Goal: Task Accomplishment & Management: Manage account settings

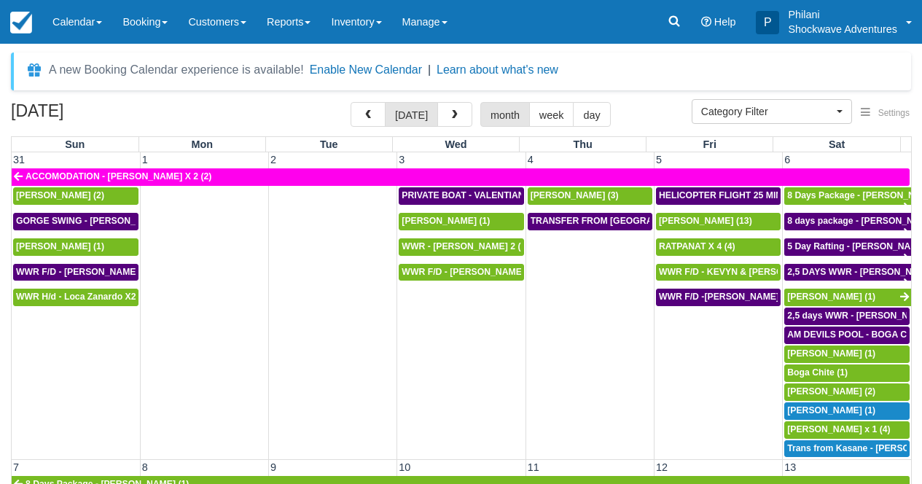
select select
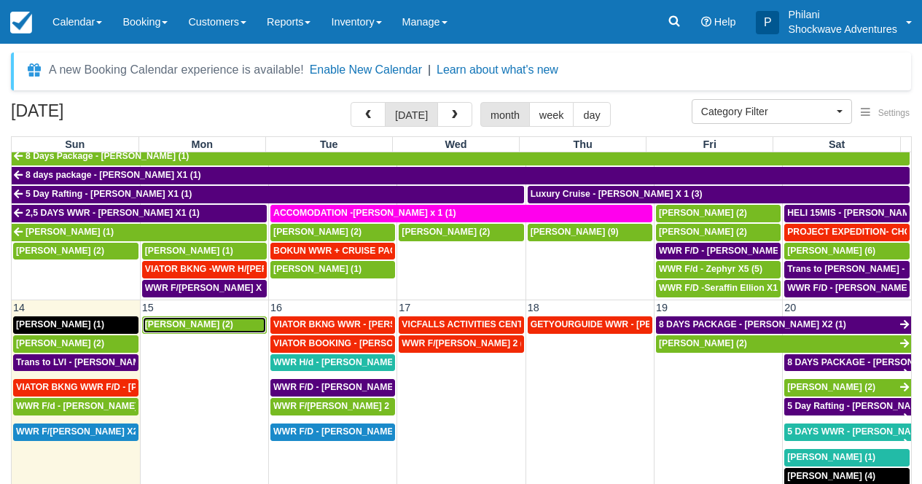
click at [246, 331] on div "[PERSON_NAME] (2)" at bounding box center [204, 325] width 119 height 12
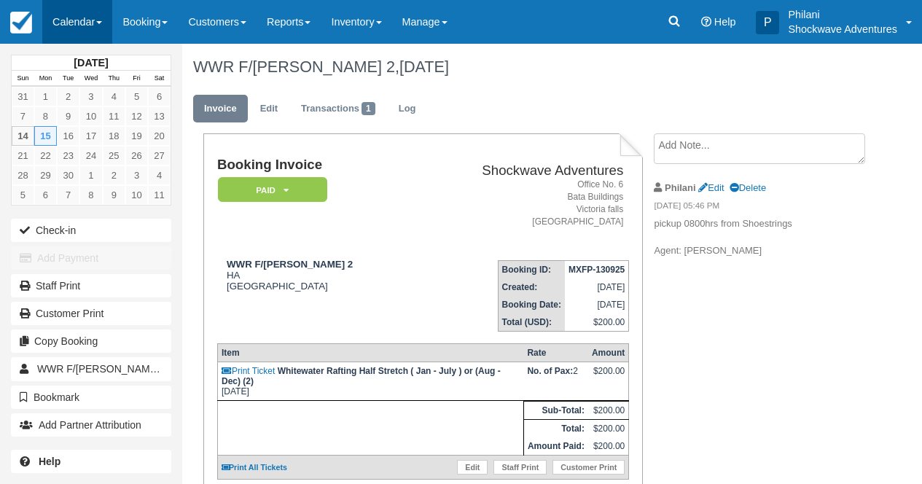
click at [89, 19] on link "Calendar" at bounding box center [77, 22] width 70 height 44
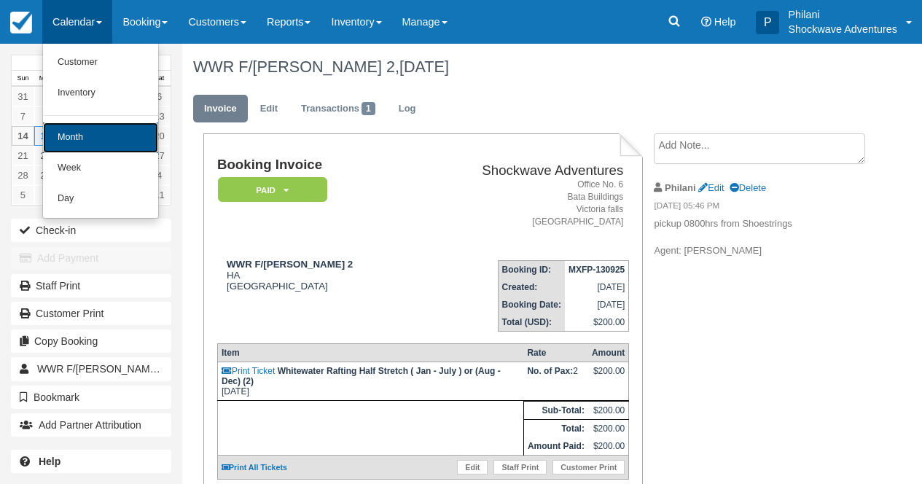
click at [109, 146] on link "Month" at bounding box center [100, 137] width 115 height 31
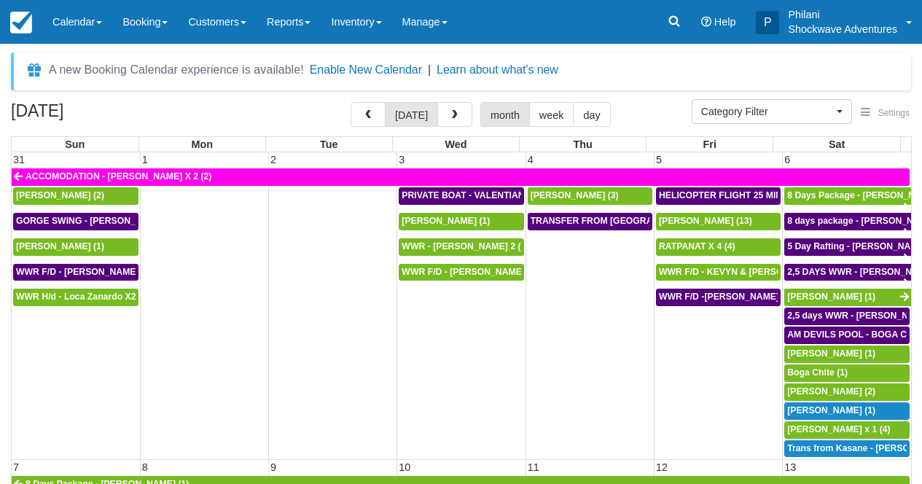
select select
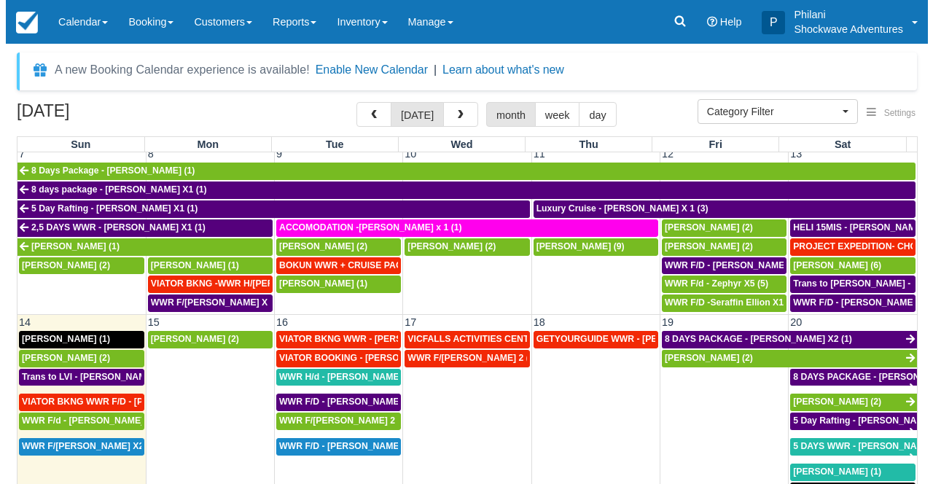
scroll to position [407, 0]
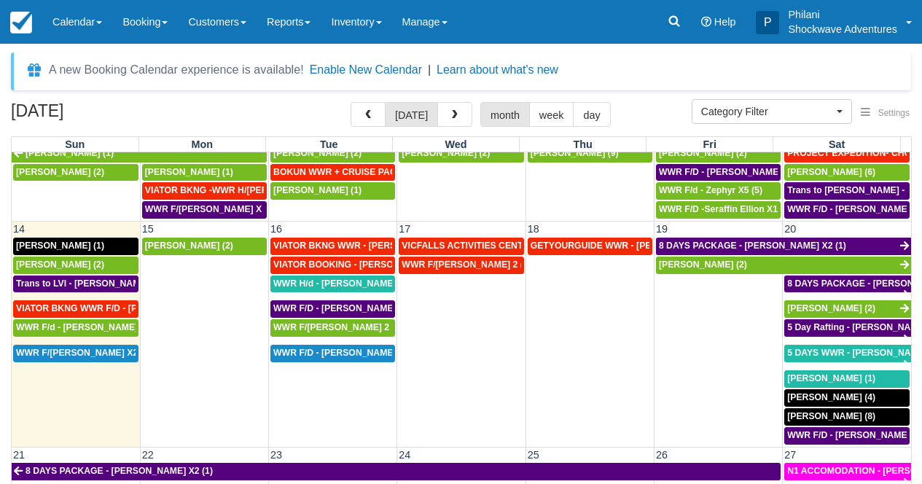
click at [209, 316] on td "Oscar Atkinson (2)" at bounding box center [204, 341] width 128 height 208
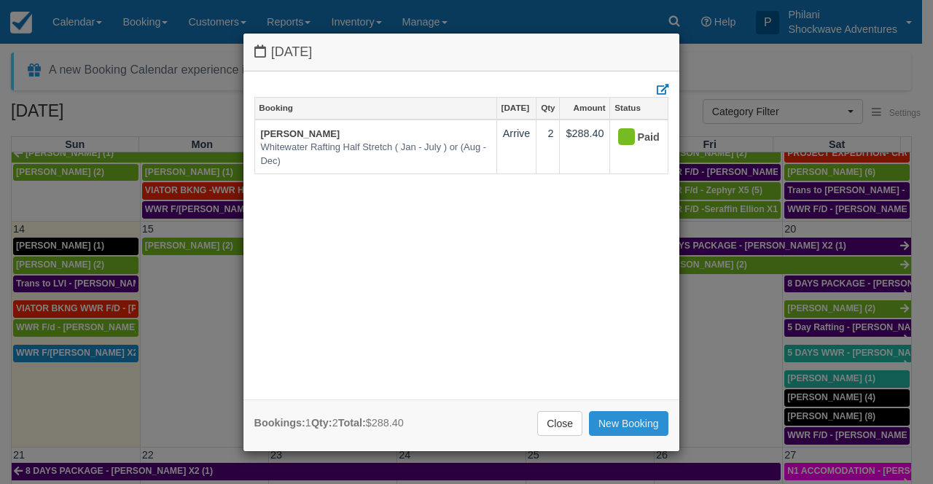
click at [629, 425] on link "New Booking" at bounding box center [628, 423] width 79 height 25
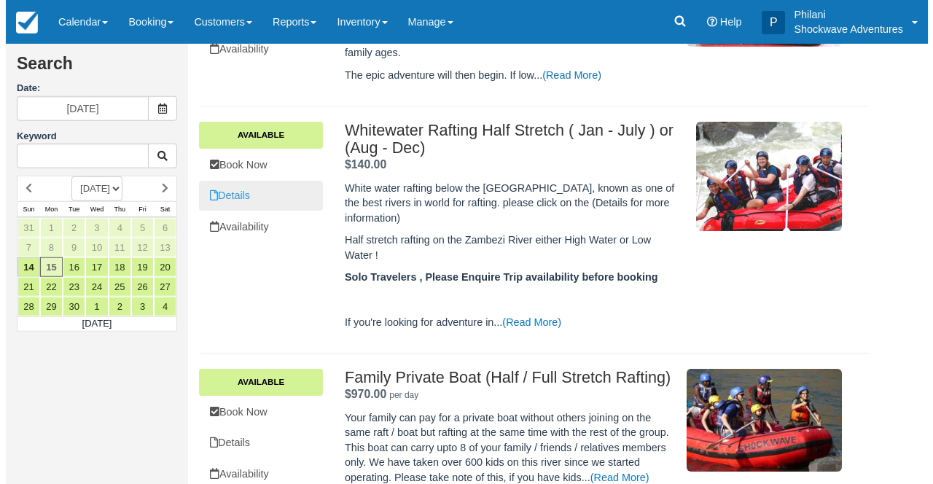
scroll to position [346, 0]
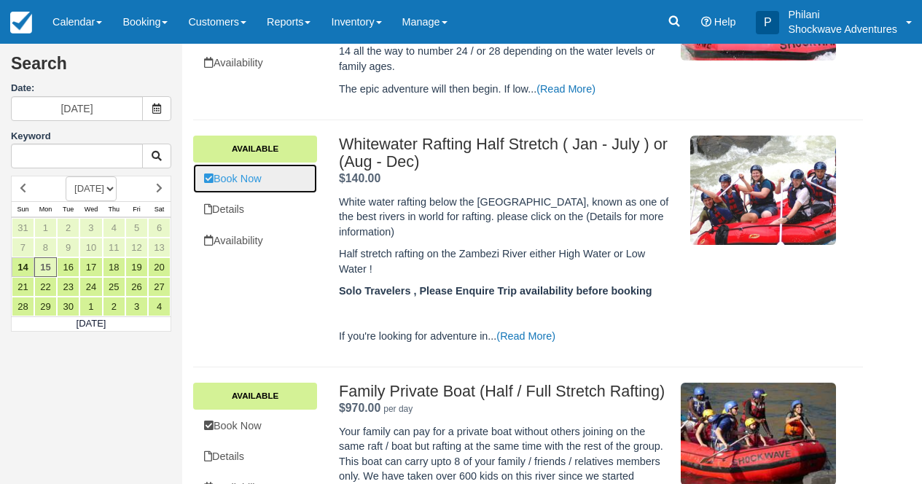
click at [265, 184] on link "Book Now" at bounding box center [255, 179] width 124 height 30
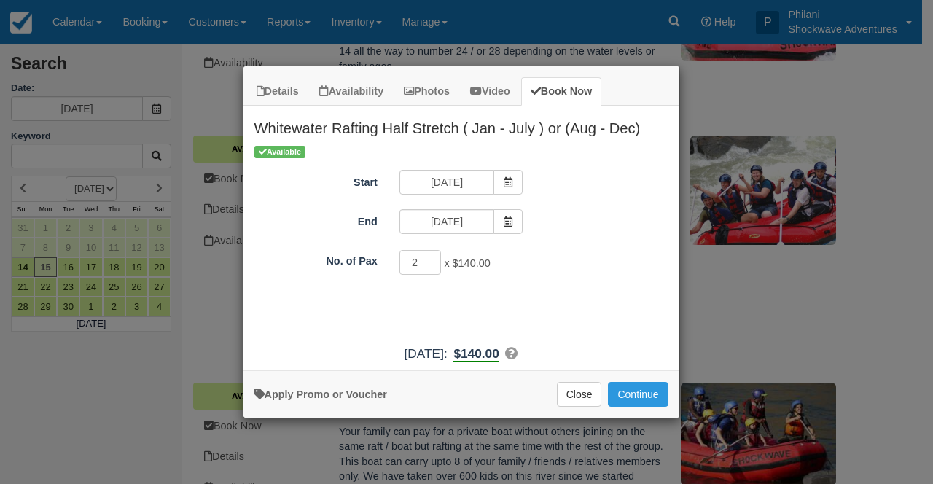
type input "2"
click at [434, 258] on input "2" at bounding box center [420, 262] width 42 height 25
click at [635, 391] on button "Continue" at bounding box center [638, 394] width 60 height 25
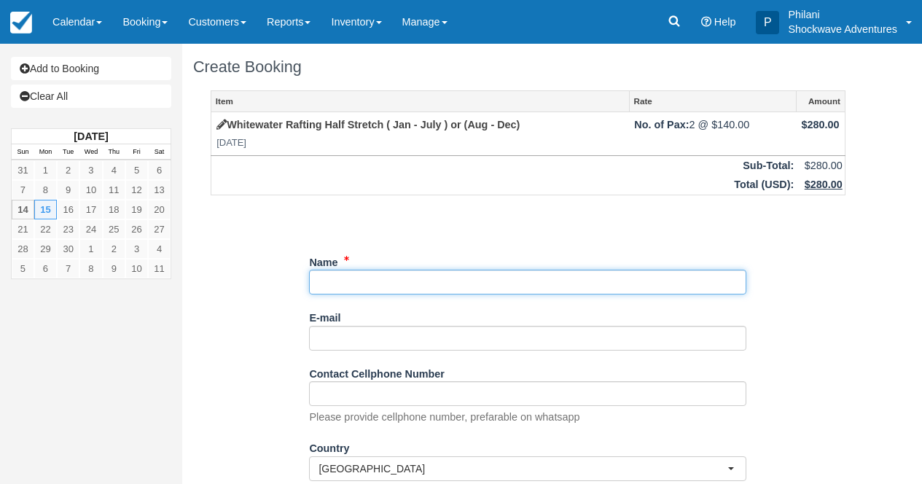
click at [370, 281] on input "Name" at bounding box center [527, 282] width 437 height 25
paste input "Sara Singh"
type input "Sara Singh"
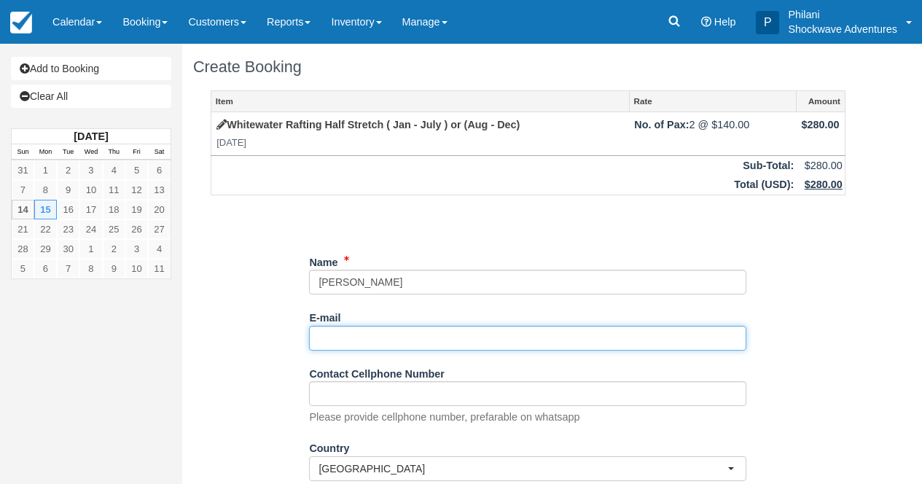
click at [362, 348] on input "E-mail" at bounding box center [527, 338] width 437 height 25
paste input "Sara Singh"
type input "S"
paste input "Singhsara19@yahoo.com"
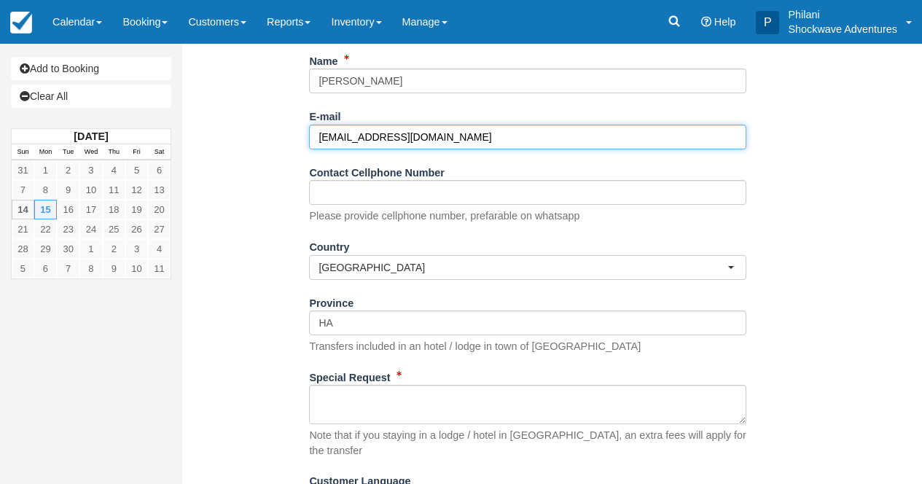
scroll to position [210, 0]
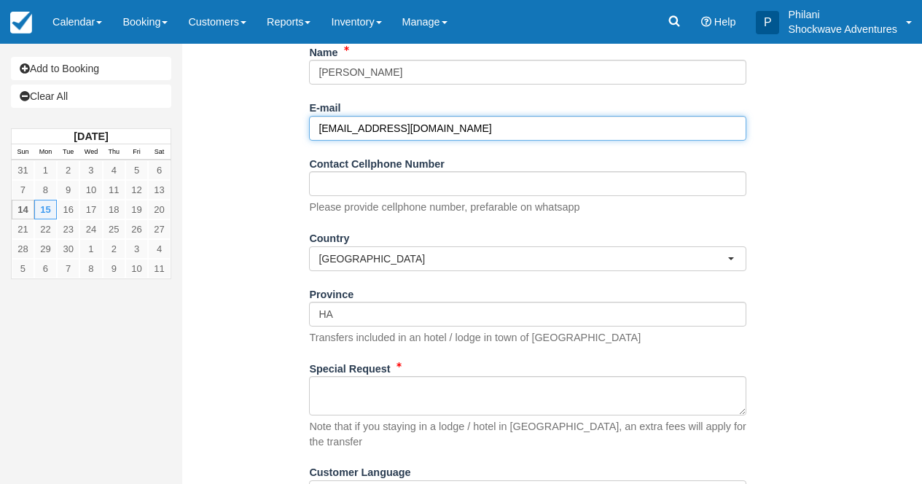
type input "Singhsara19@yahoo.com"
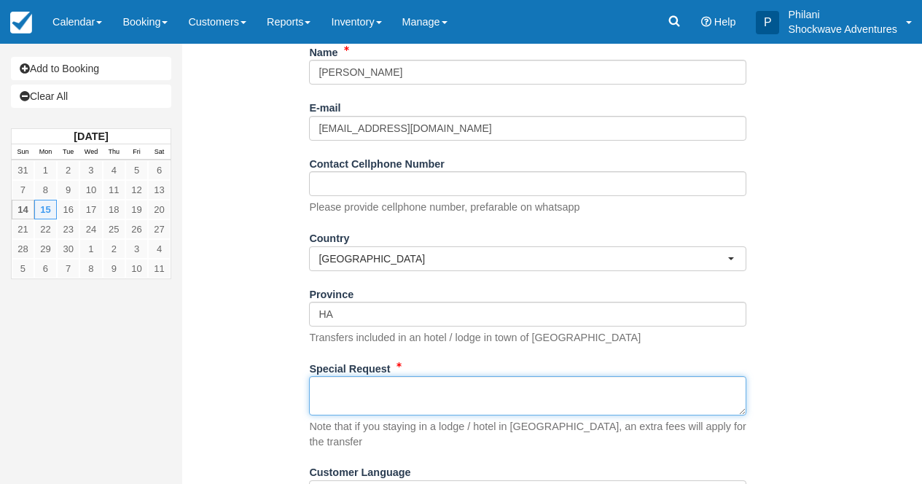
click at [324, 408] on textarea "Special Request" at bounding box center [527, 395] width 437 height 39
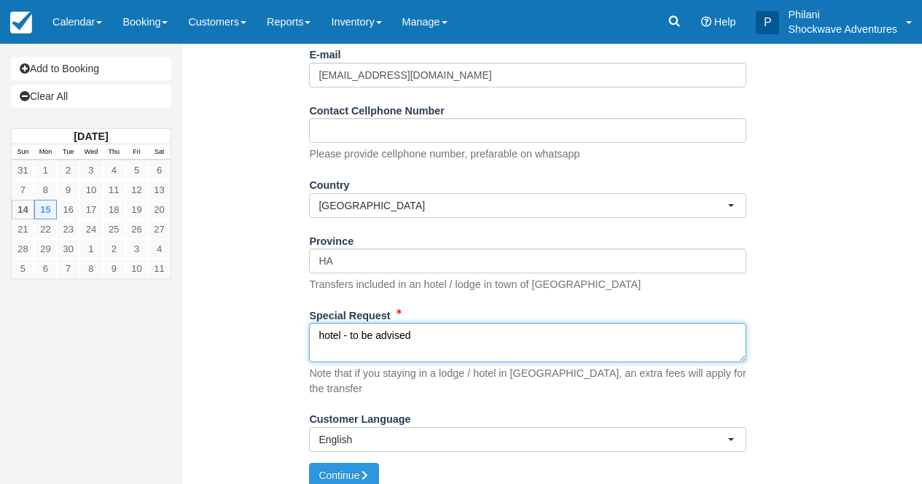
scroll to position [270, 0]
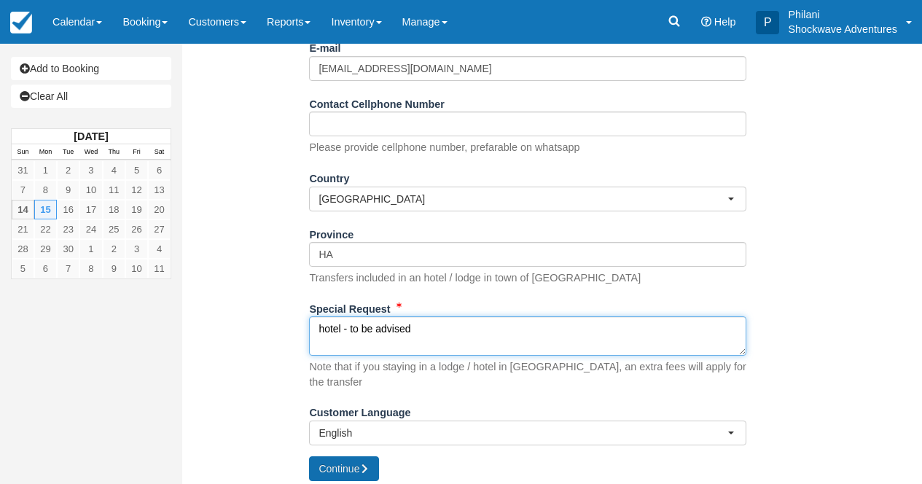
type textarea "hotel - to be advised"
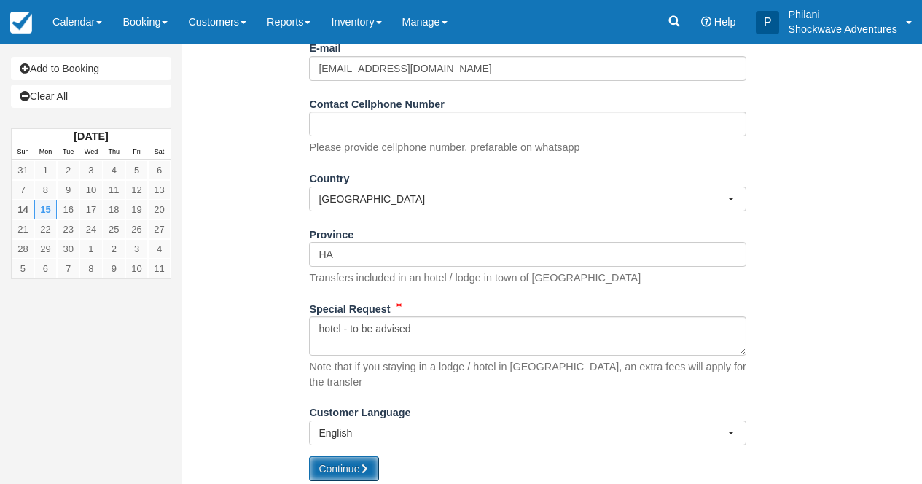
click at [347, 459] on button "Continue" at bounding box center [344, 468] width 70 height 25
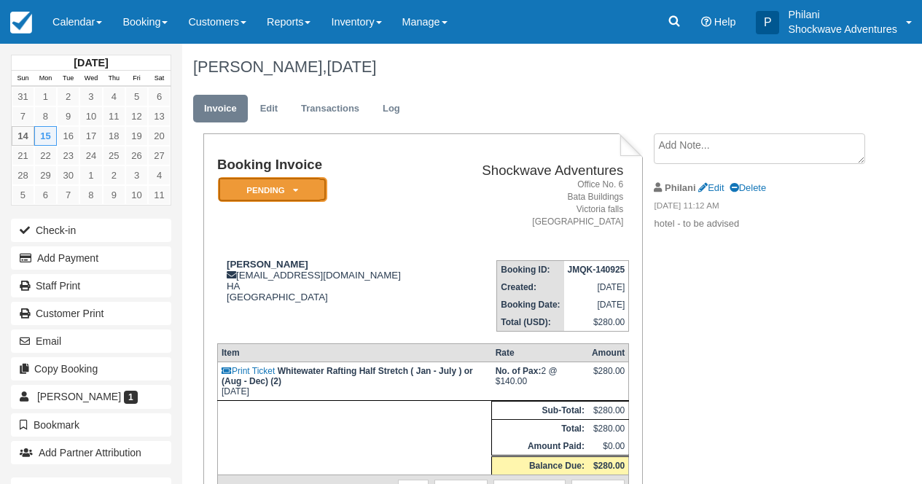
click at [311, 198] on em "Pending" at bounding box center [272, 190] width 109 height 26
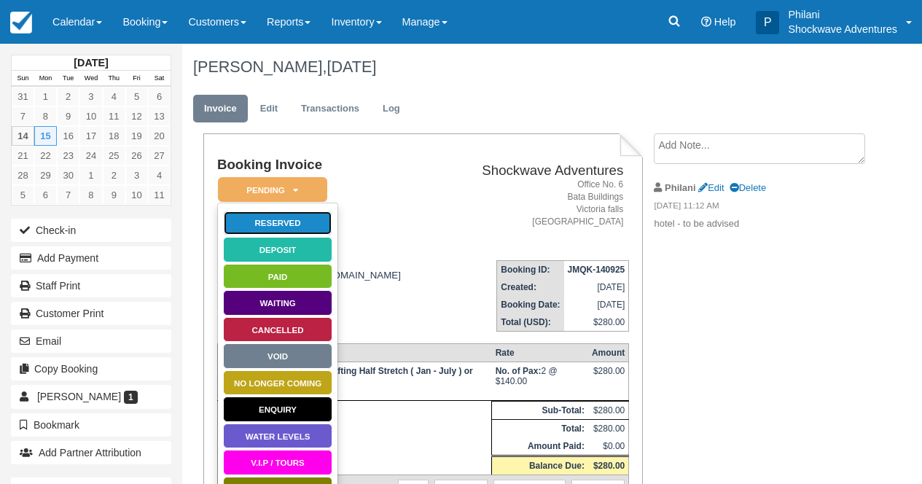
click at [320, 228] on link "Reserved" at bounding box center [277, 224] width 109 height 26
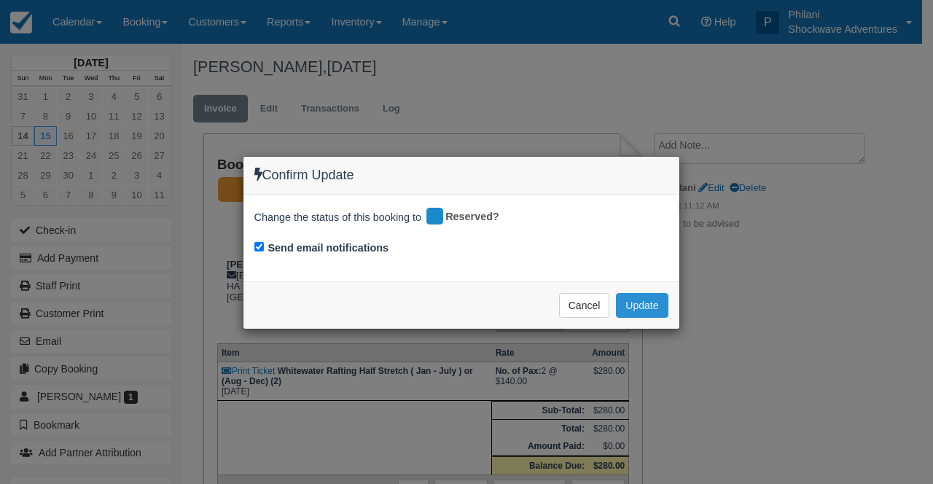
click at [655, 300] on button "Update" at bounding box center [642, 305] width 52 height 25
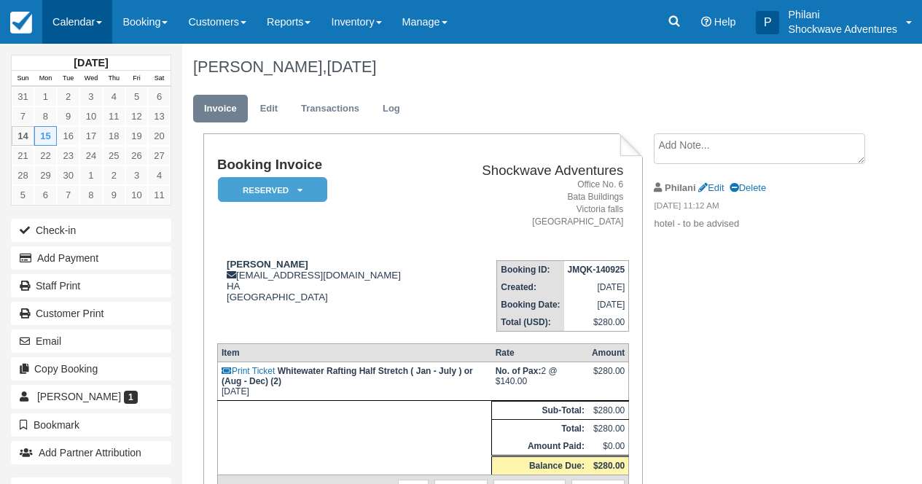
click at [70, 25] on link "Calendar" at bounding box center [77, 22] width 70 height 44
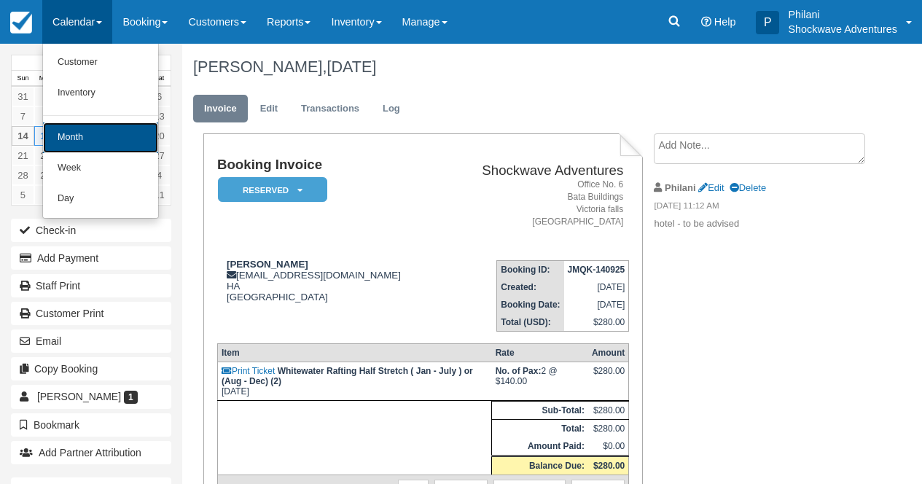
click at [103, 142] on link "Month" at bounding box center [100, 137] width 115 height 31
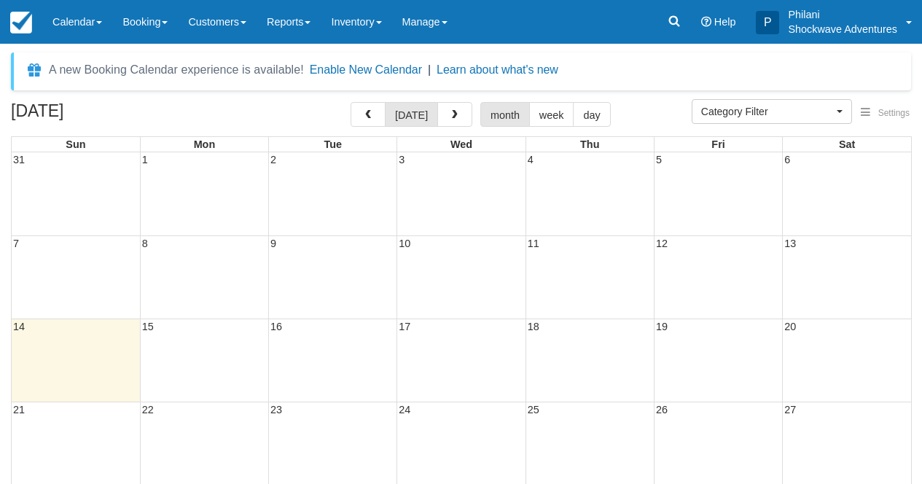
select select
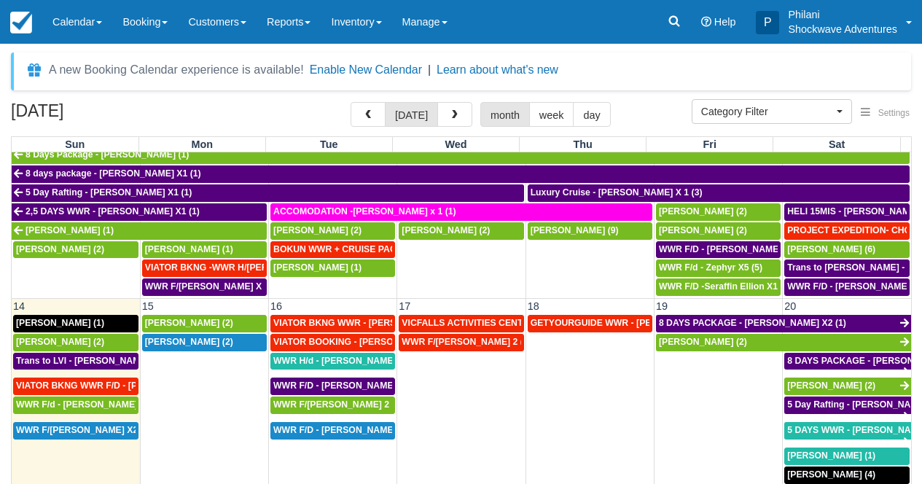
scroll to position [420, 0]
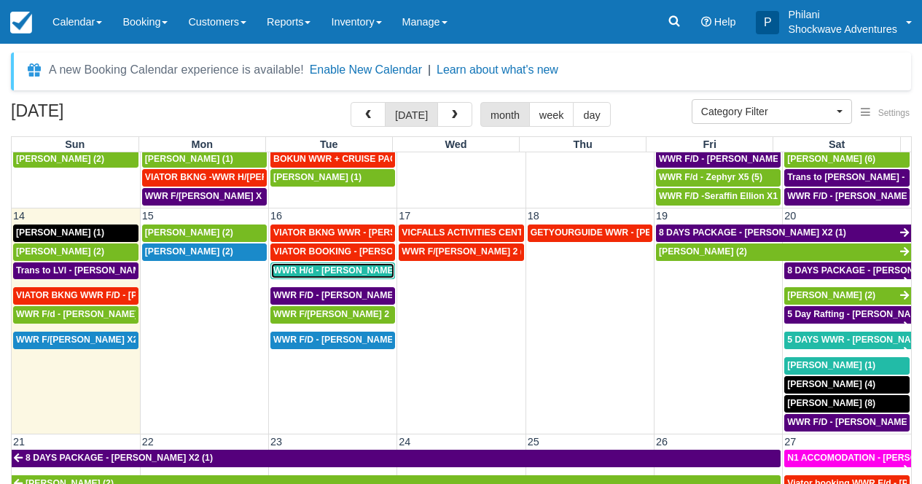
click at [364, 271] on span "WWR H/d - [PERSON_NAME] X3 (3)" at bounding box center [347, 270] width 149 height 10
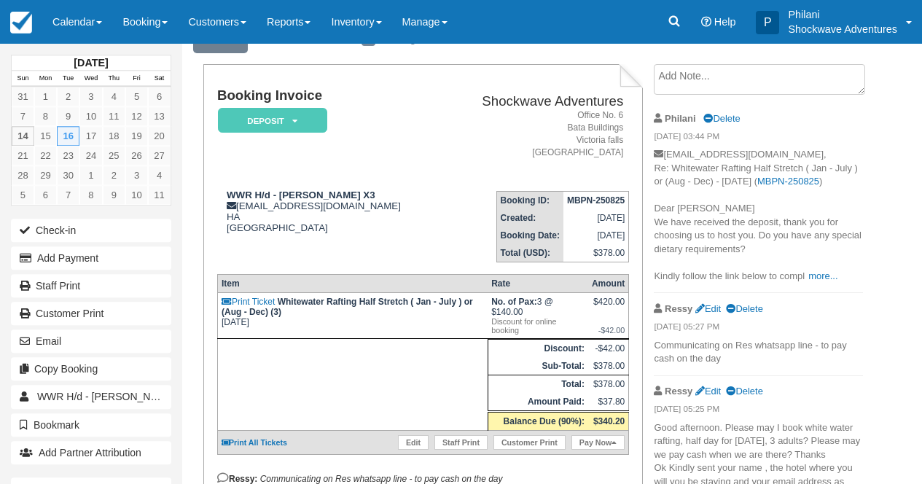
scroll to position [58, 0]
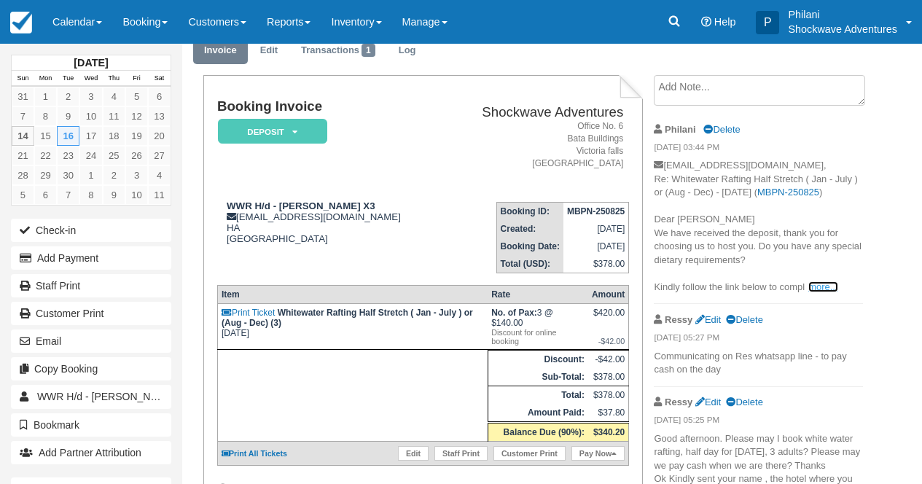
click at [832, 292] on link "more..." at bounding box center [822, 286] width 29 height 11
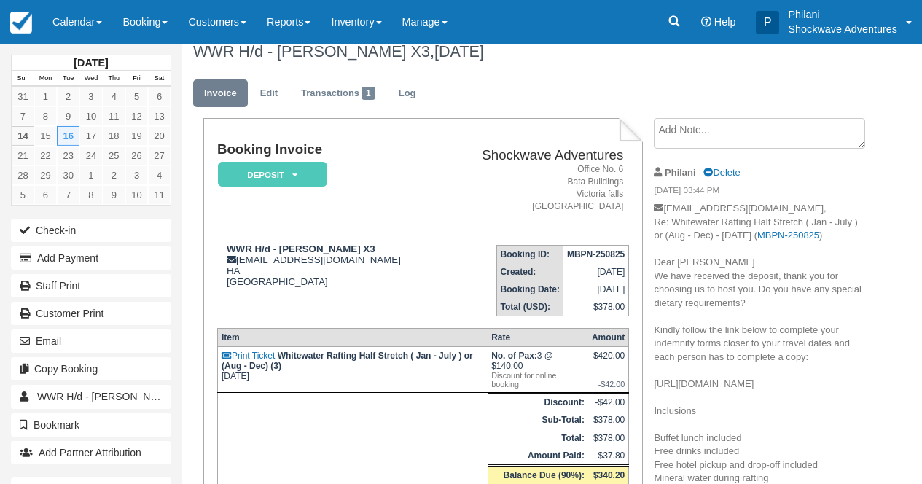
scroll to position [0, 0]
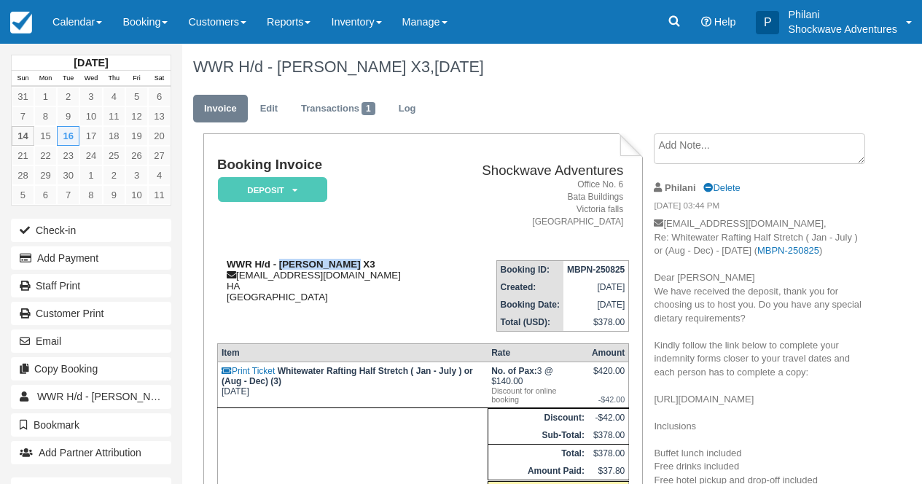
drag, startPoint x: 281, startPoint y: 264, endPoint x: 345, endPoint y: 268, distance: 63.6
click at [345, 268] on strong "WWR H/d - Richard Venn X3" at bounding box center [301, 264] width 149 height 11
copy strong "Richard Venn"
click at [101, 12] on link "Calendar" at bounding box center [77, 22] width 70 height 44
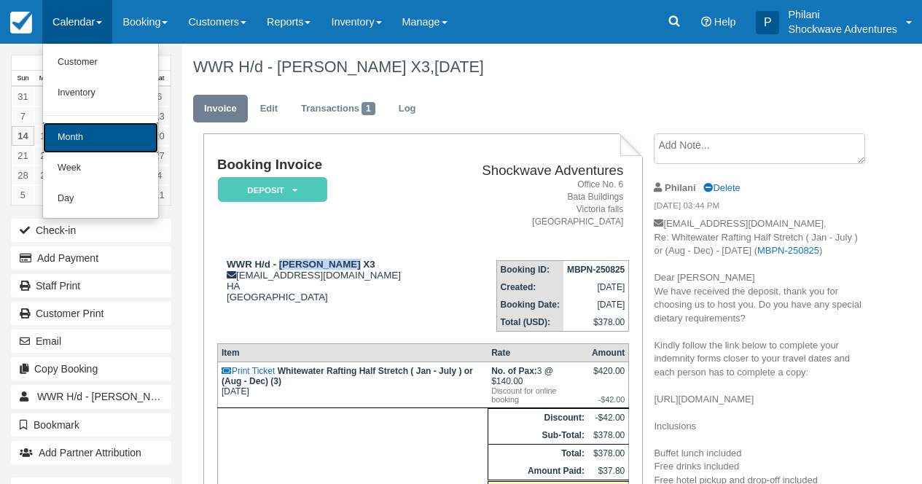
click at [98, 141] on link "Month" at bounding box center [100, 137] width 115 height 31
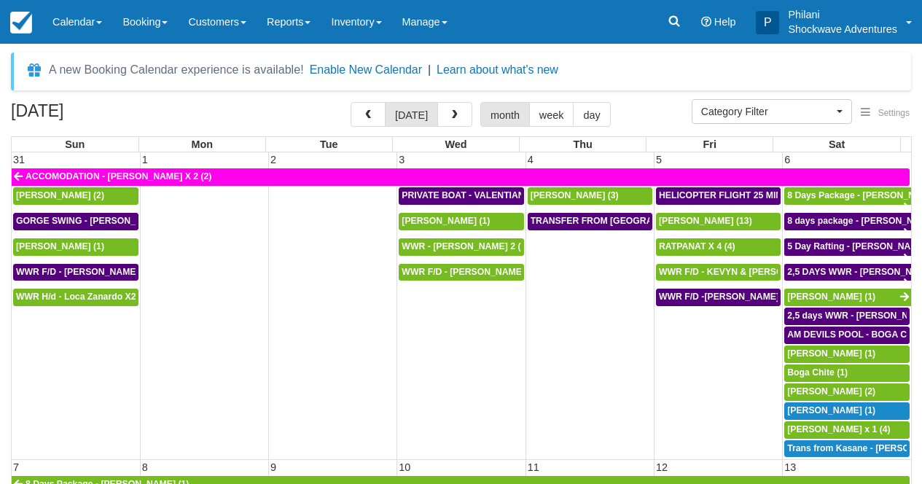
select select
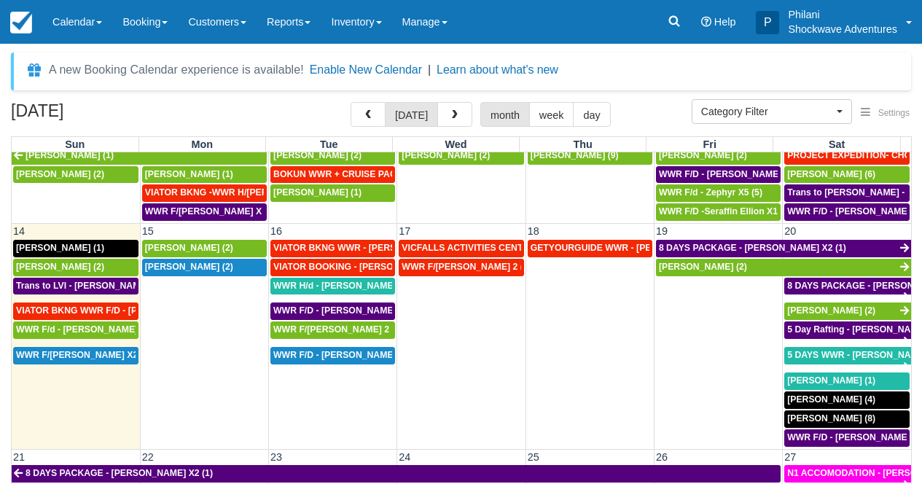
scroll to position [394, 0]
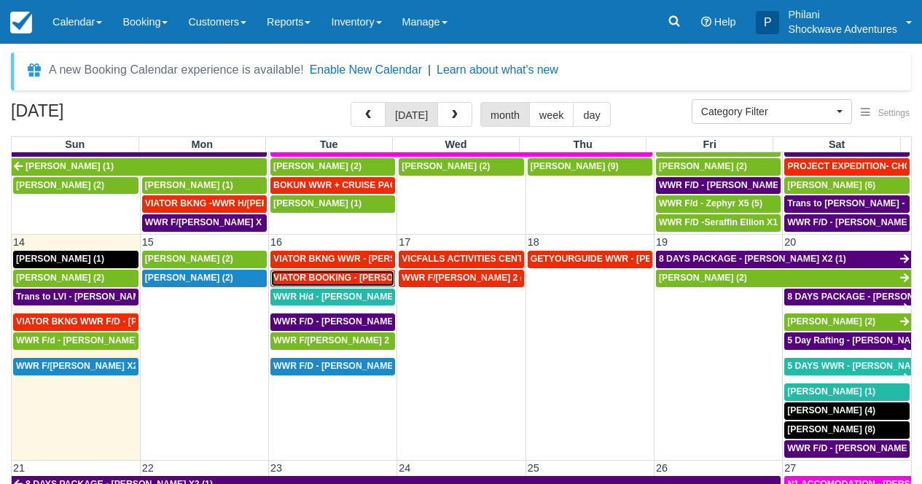
click at [351, 278] on span "VIATOR BOOKING - [PERSON_NAME] X 4 (4)" at bounding box center [368, 278] width 190 height 10
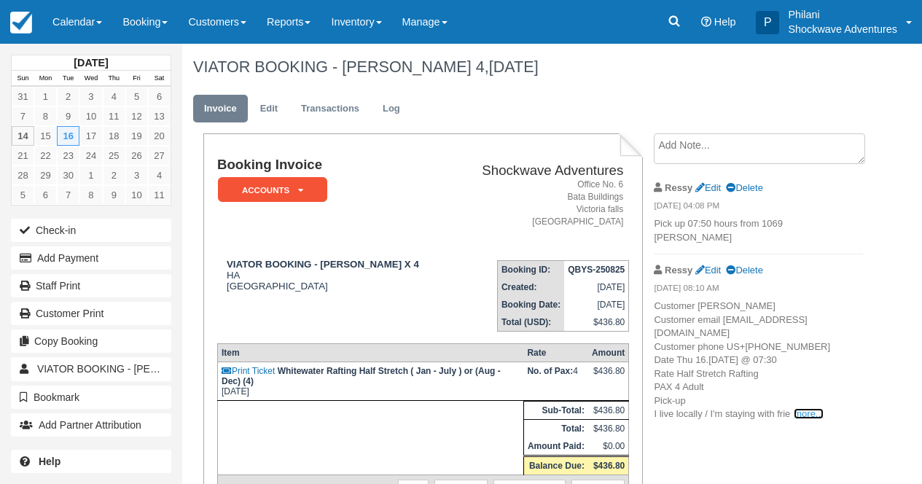
click at [803, 419] on link "more..." at bounding box center [808, 413] width 29 height 11
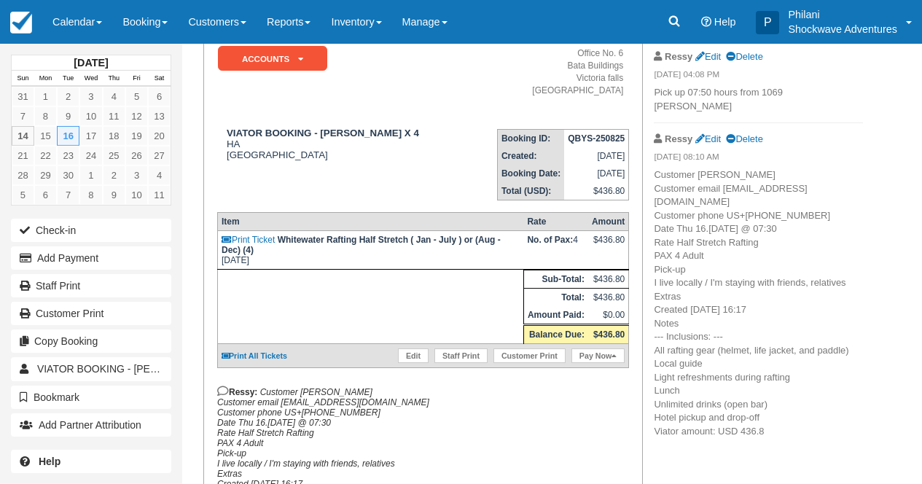
scroll to position [128, 0]
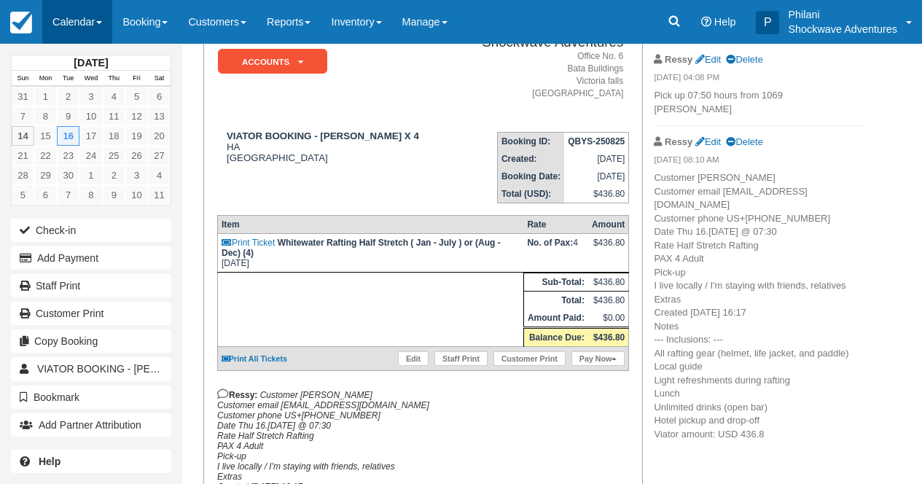
click at [78, 23] on link "Calendar" at bounding box center [77, 22] width 70 height 44
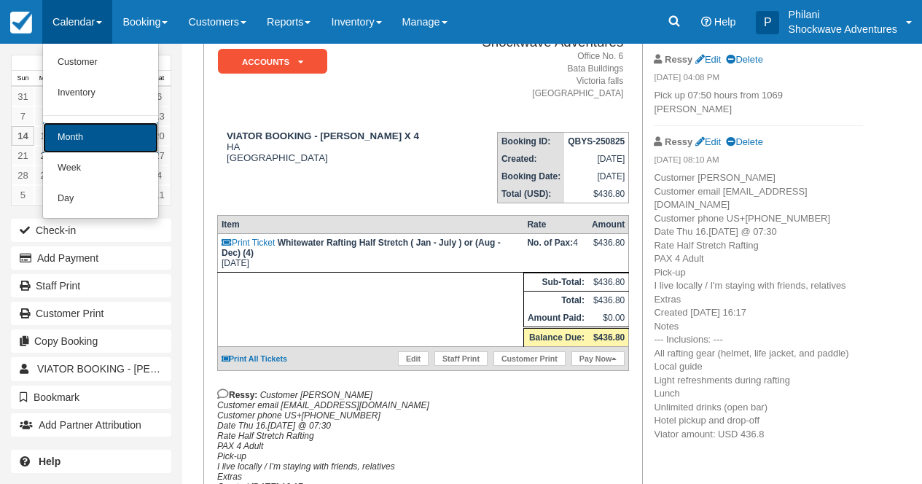
click at [130, 131] on link "Month" at bounding box center [100, 137] width 115 height 31
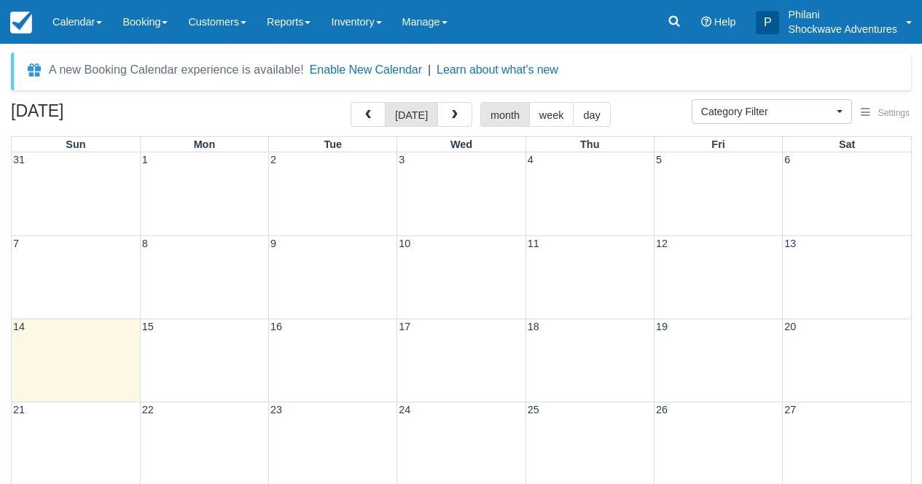
select select
